Goal: Task Accomplishment & Management: Complete application form

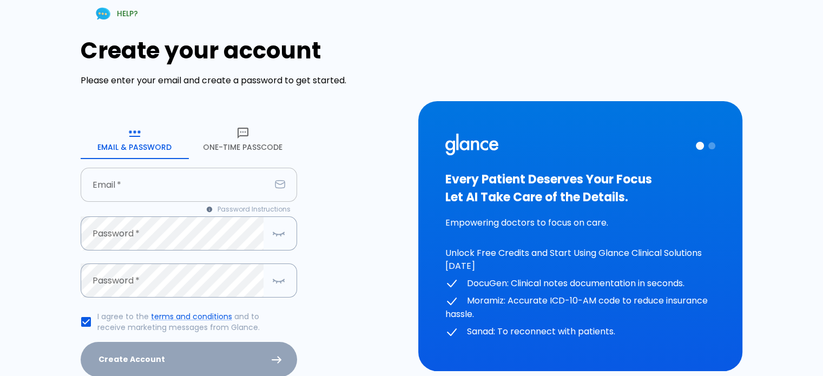
click at [100, 188] on input "text" at bounding box center [176, 185] width 190 height 34
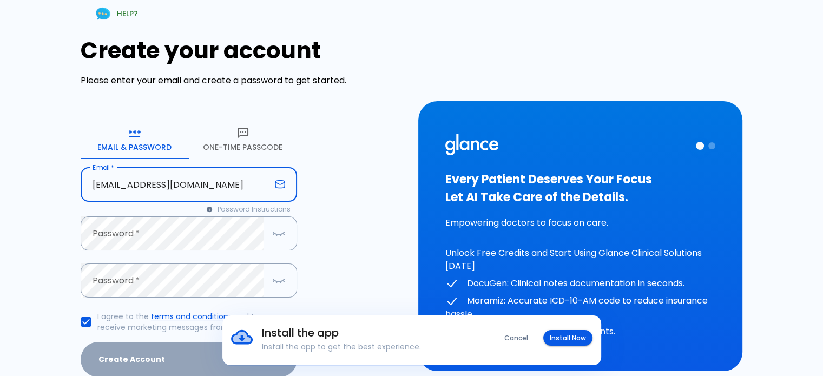
type input "[EMAIL_ADDRESS][DOMAIN_NAME]"
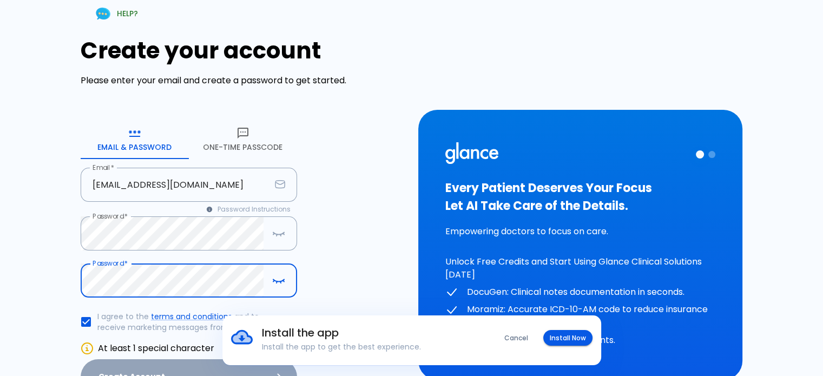
scroll to position [114, 0]
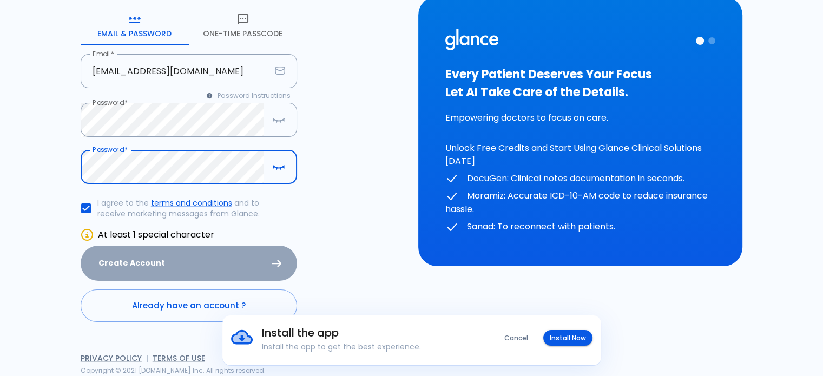
click at [189, 265] on div "Create Account" at bounding box center [189, 263] width 216 height 35
click at [150, 259] on div "Create Account" at bounding box center [189, 263] width 216 height 35
click at [281, 264] on div "Create Account" at bounding box center [189, 263] width 216 height 35
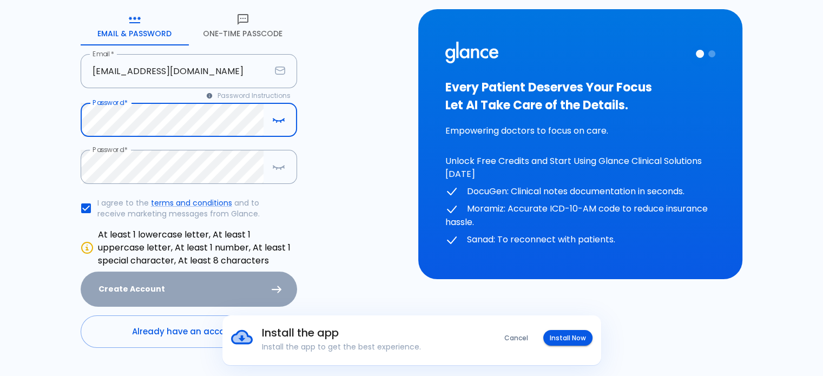
click at [278, 119] on icon "button" at bounding box center [278, 120] width 13 height 14
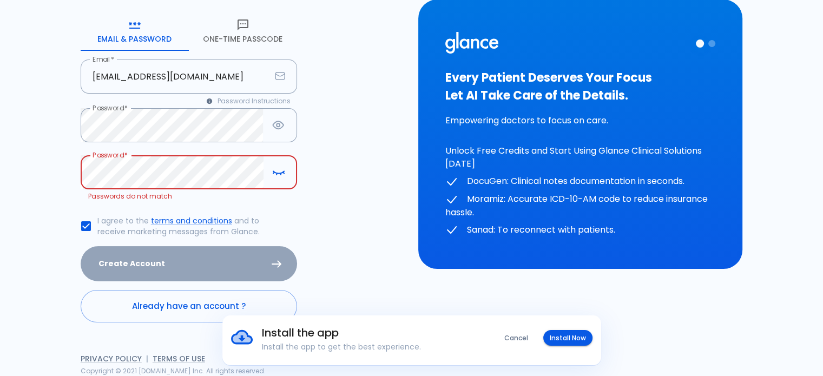
scroll to position [96, 0]
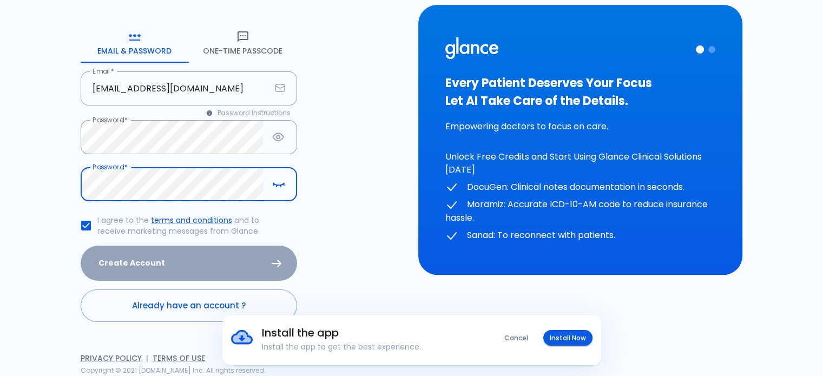
click at [277, 186] on icon "button" at bounding box center [277, 187] width 1 height 2
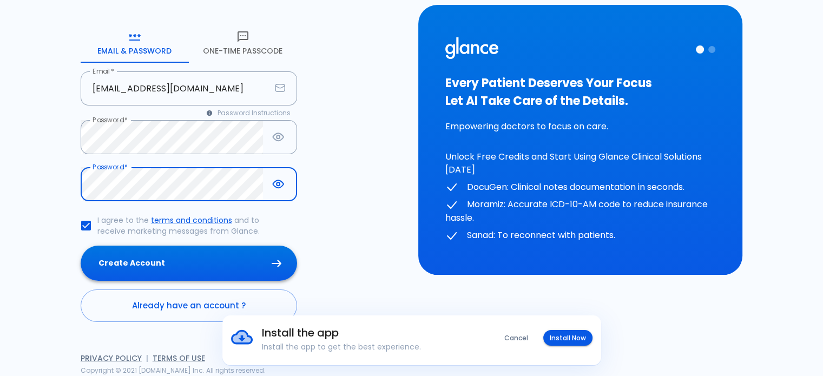
click at [167, 258] on button "Create Account" at bounding box center [189, 263] width 216 height 35
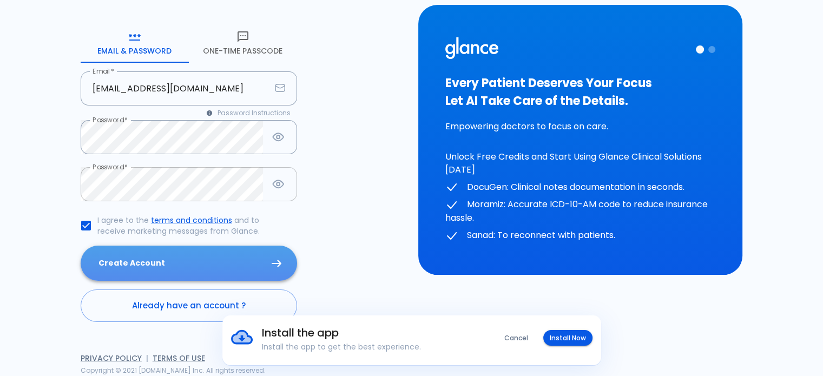
click at [130, 260] on button "Create Account" at bounding box center [189, 263] width 216 height 35
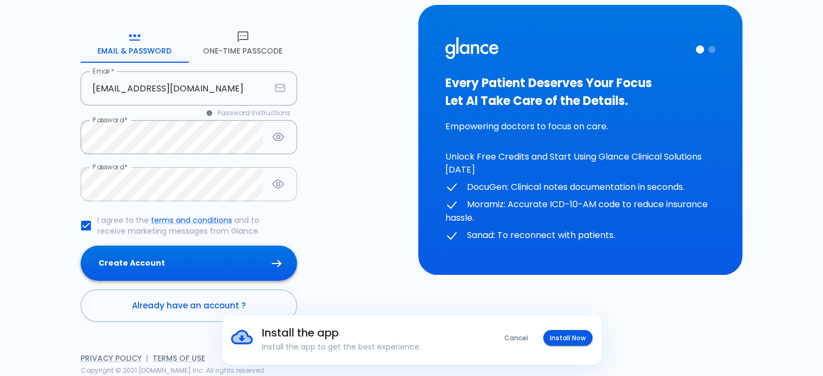
click at [130, 260] on button "Create Account" at bounding box center [189, 263] width 216 height 35
click at [571, 333] on button "Install Now" at bounding box center [567, 338] width 49 height 16
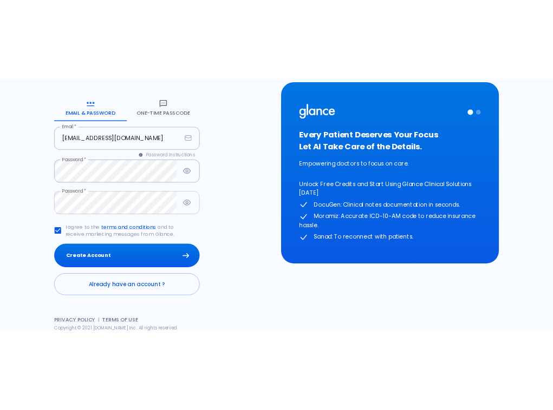
scroll to position [76, 0]
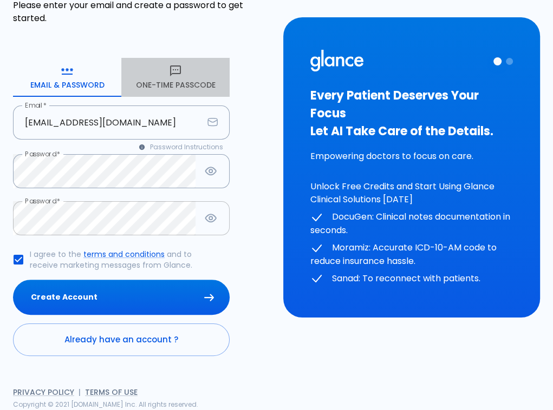
click at [175, 68] on icon "button" at bounding box center [175, 70] width 13 height 13
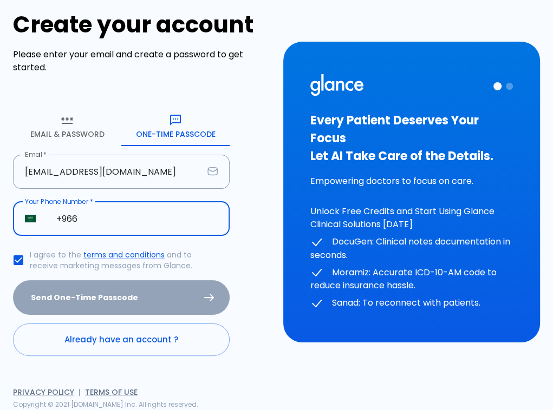
click at [83, 218] on input "+966" at bounding box center [136, 219] width 185 height 34
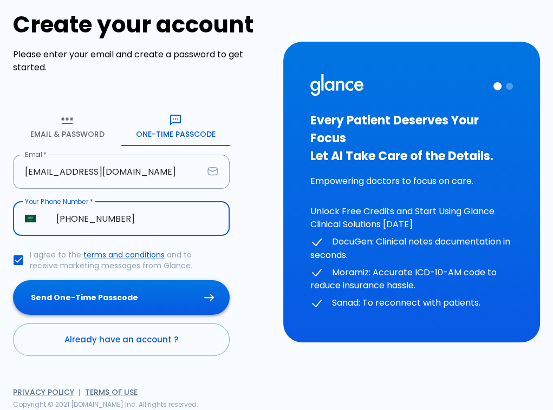
type input "+966 57 377 8234"
click at [103, 294] on button "Send One-Time Passcode" at bounding box center [121, 297] width 216 height 35
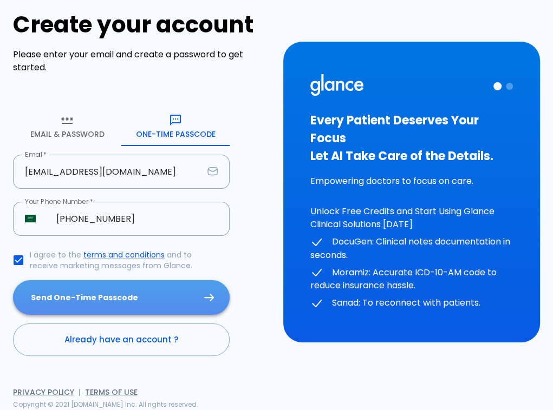
click at [77, 294] on button "Send One-Time Passcode" at bounding box center [121, 297] width 216 height 35
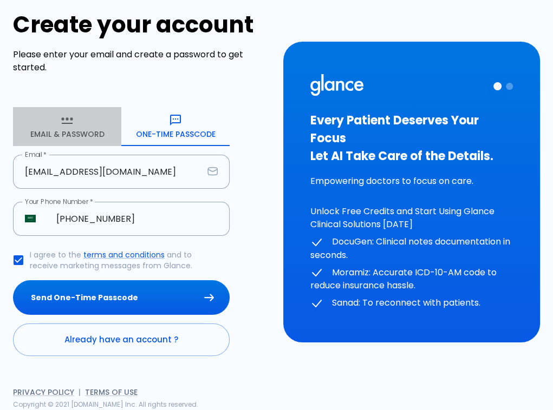
click at [70, 120] on icon "button" at bounding box center [67, 120] width 13 height 13
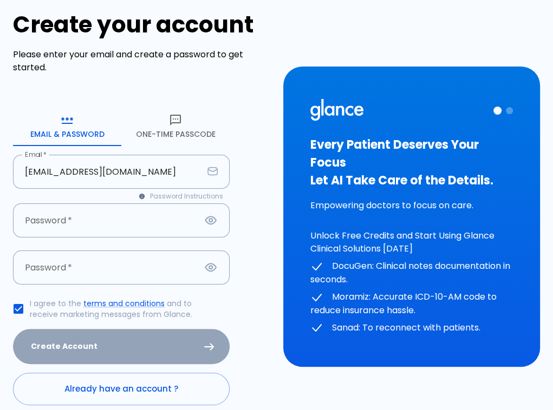
click at [114, 347] on div "Create Account" at bounding box center [121, 346] width 216 height 35
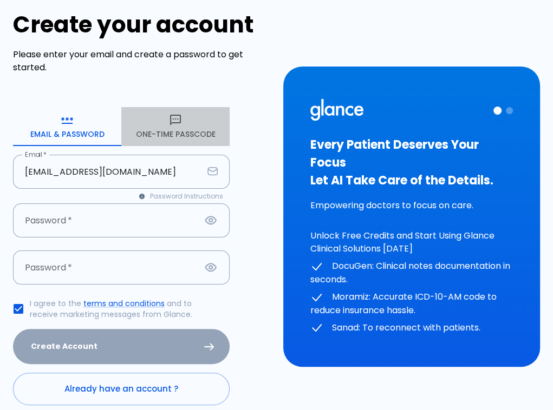
click at [184, 120] on button "One-Time Passcode" at bounding box center [175, 126] width 108 height 39
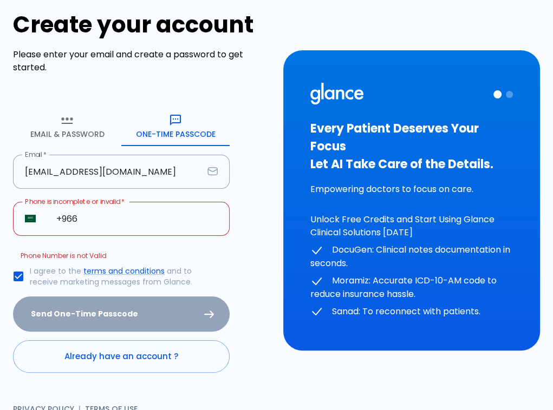
click at [97, 220] on input "+966" at bounding box center [136, 219] width 185 height 34
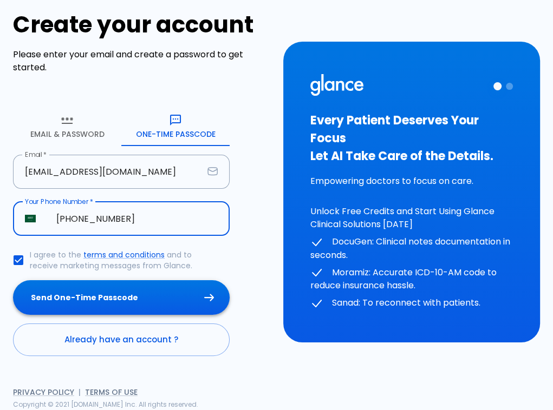
type input "+966 57 377 8234"
click at [93, 293] on button "Send One-Time Passcode" at bounding box center [121, 297] width 216 height 35
